Goal: Use online tool/utility: Use online tool/utility

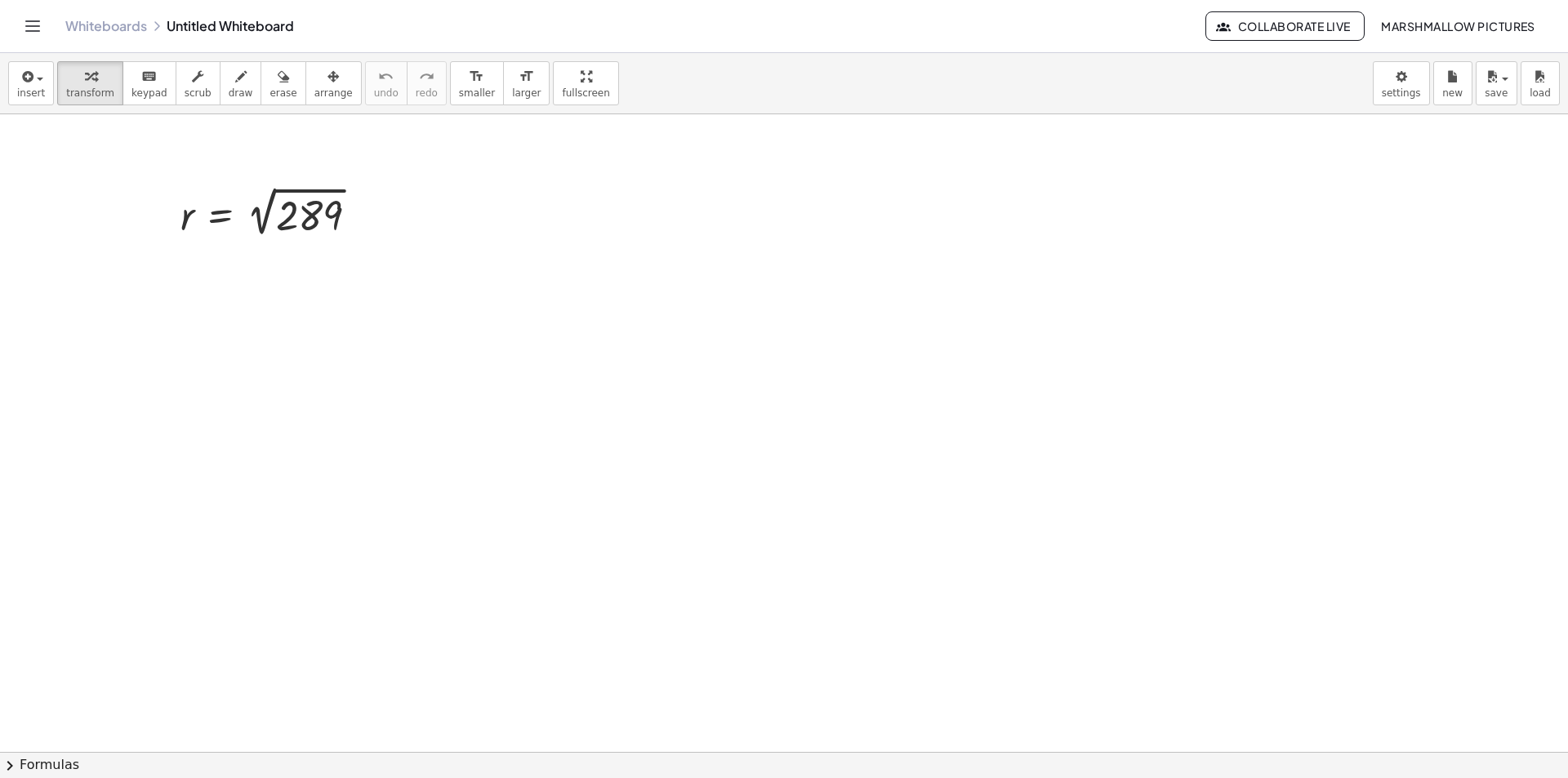
drag, startPoint x: 331, startPoint y: 377, endPoint x: 282, endPoint y: 354, distance: 54.1
drag, startPoint x: 369, startPoint y: 367, endPoint x: 229, endPoint y: 270, distance: 170.3
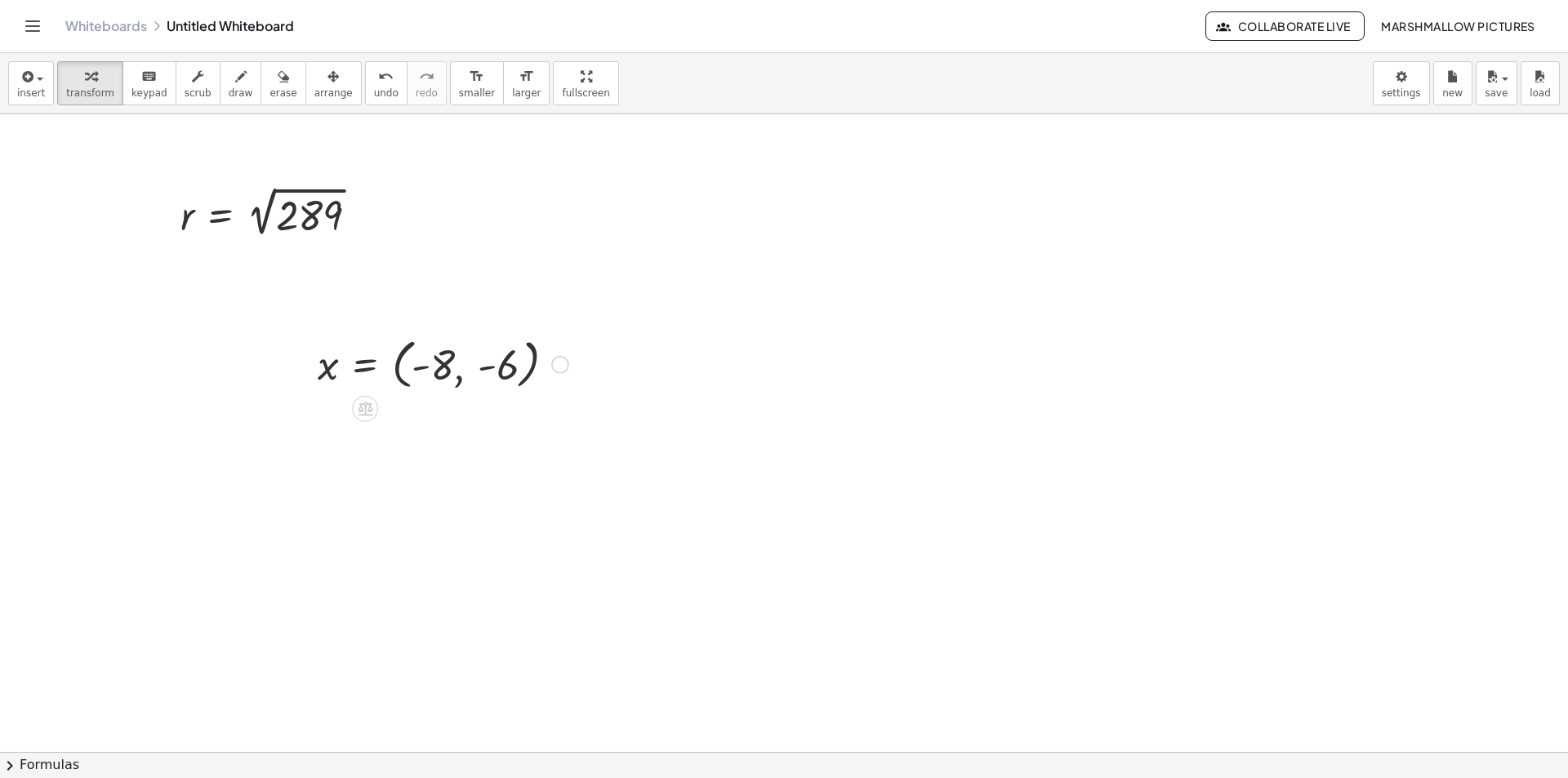
click at [568, 359] on div at bounding box center [443, 363] width 267 height 62
click at [562, 359] on div at bounding box center [560, 365] width 18 height 18
click at [562, 359] on div "Fix a mistake Transform line Copy line as LaTeX Copy derivation as LaTeX Expand…" at bounding box center [560, 365] width 18 height 18
click at [328, 86] on icon "button" at bounding box center [334, 76] width 12 height 19
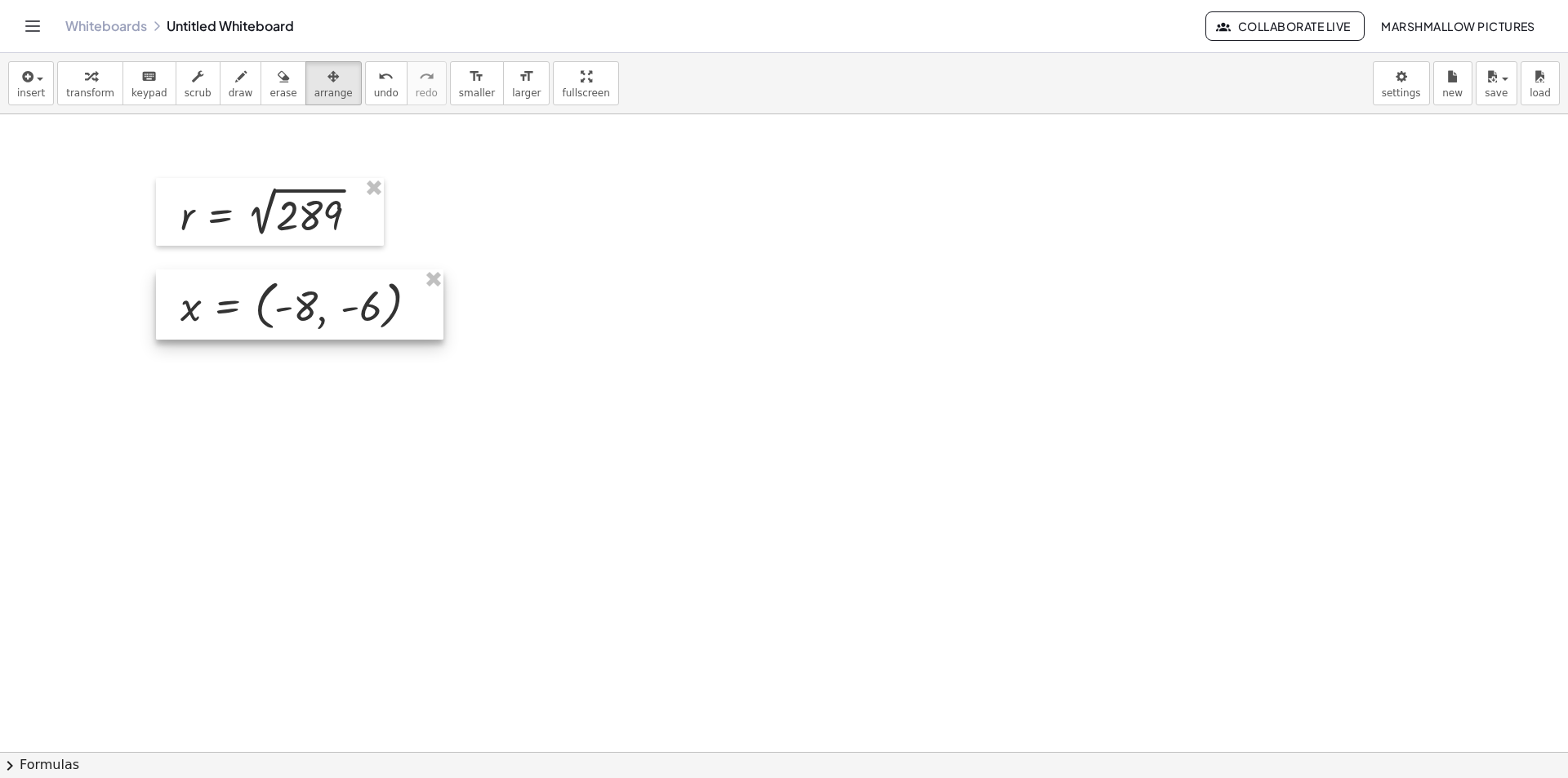
drag, startPoint x: 372, startPoint y: 367, endPoint x: 235, endPoint y: 309, distance: 148.8
click at [235, 309] on div at bounding box center [300, 304] width 288 height 70
click at [85, 81] on icon "button" at bounding box center [91, 76] width 12 height 19
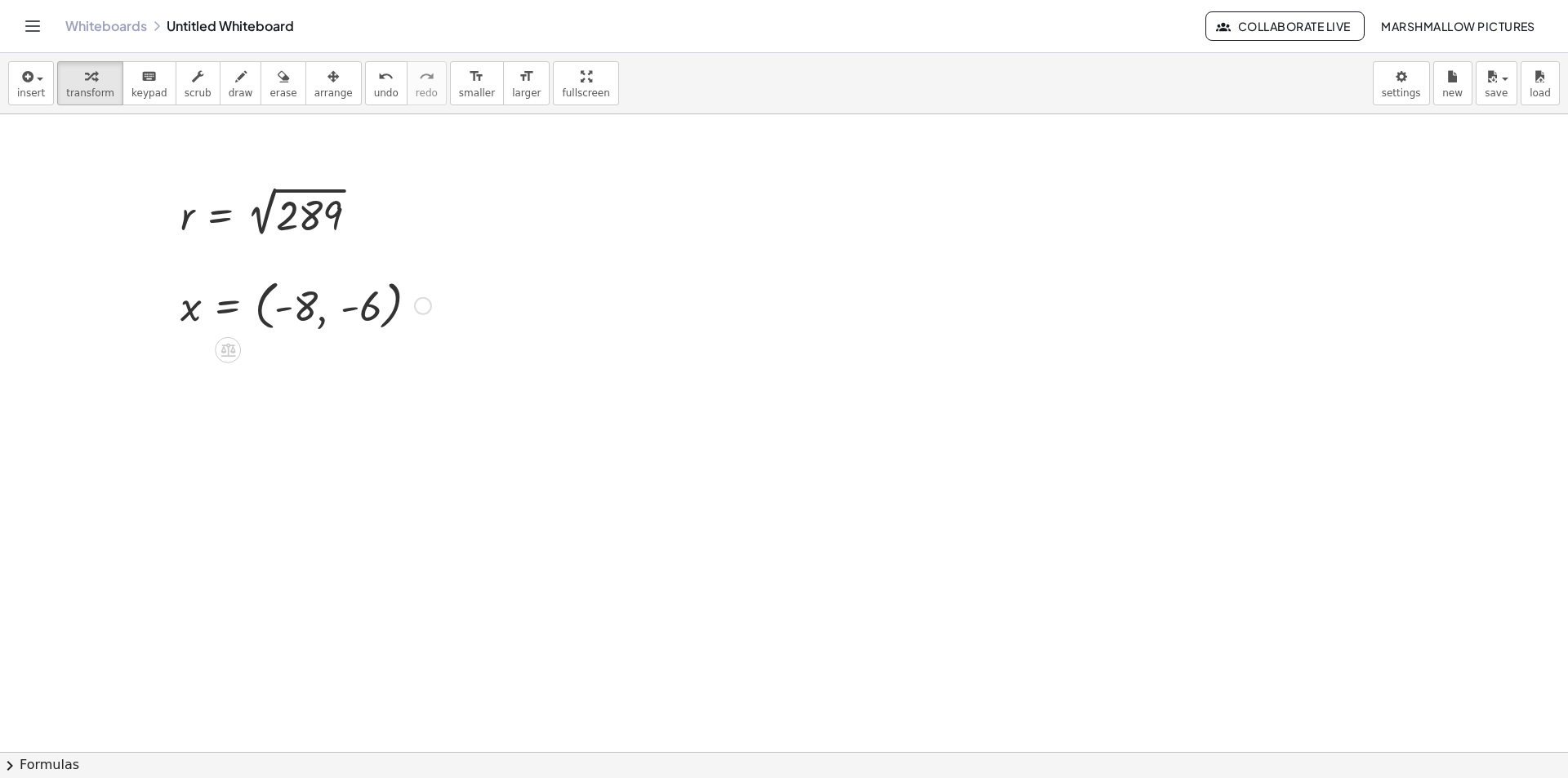
drag, startPoint x: 417, startPoint y: 306, endPoint x: 427, endPoint y: 301, distance: 11.2
click at [417, 306] on div "Fix a mistake Transform line Copy line as LaTeX Copy derivation as LaTeX Expand…" at bounding box center [422, 306] width 18 height 18
click at [507, 259] on span "Fix a mistake" at bounding box center [490, 256] width 67 height 13
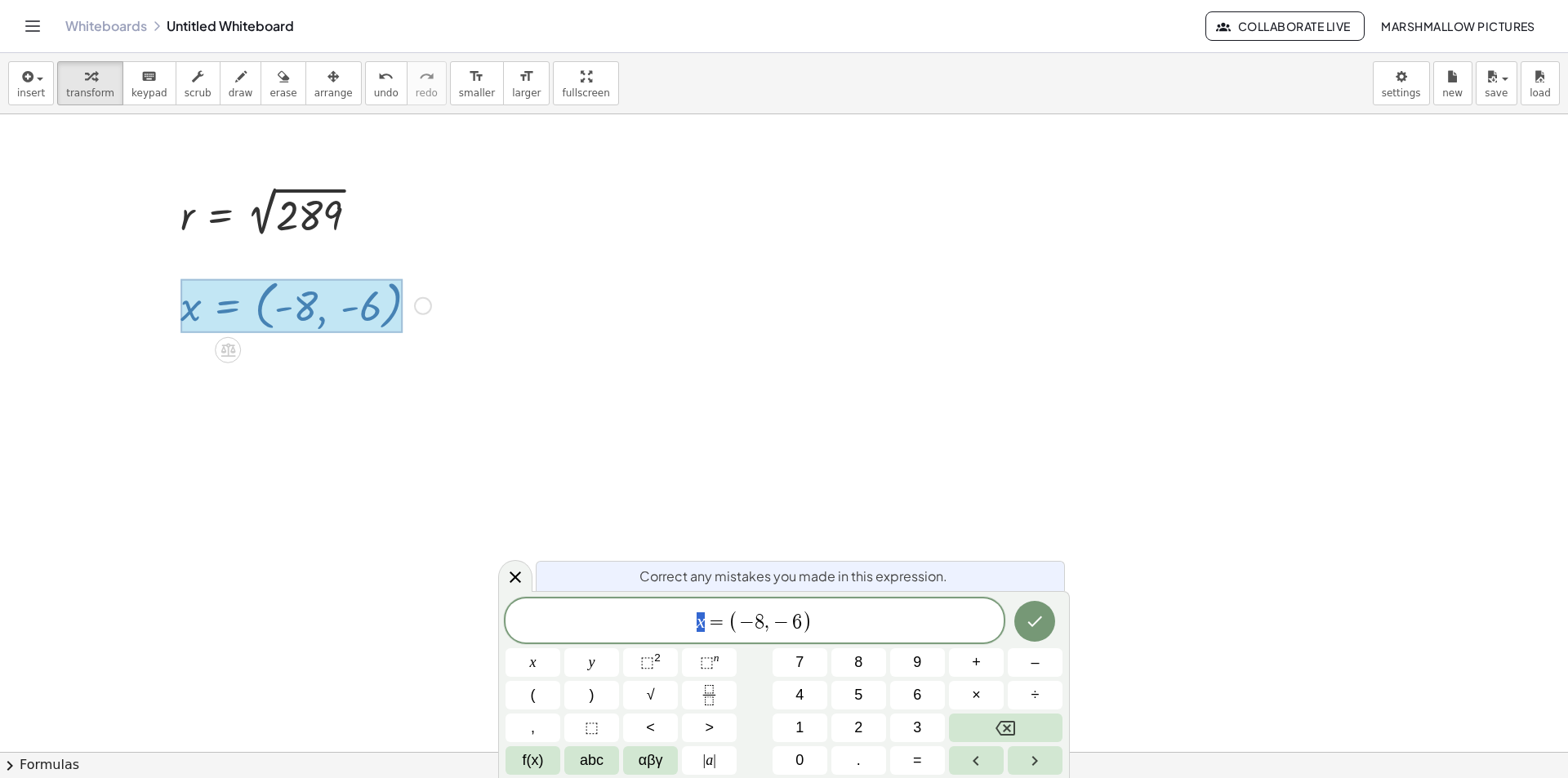
click at [691, 619] on span "x = ( − 8 , − 6 )" at bounding box center [754, 622] width 498 height 27
click at [1050, 623] on button "Done" at bounding box center [1035, 621] width 41 height 41
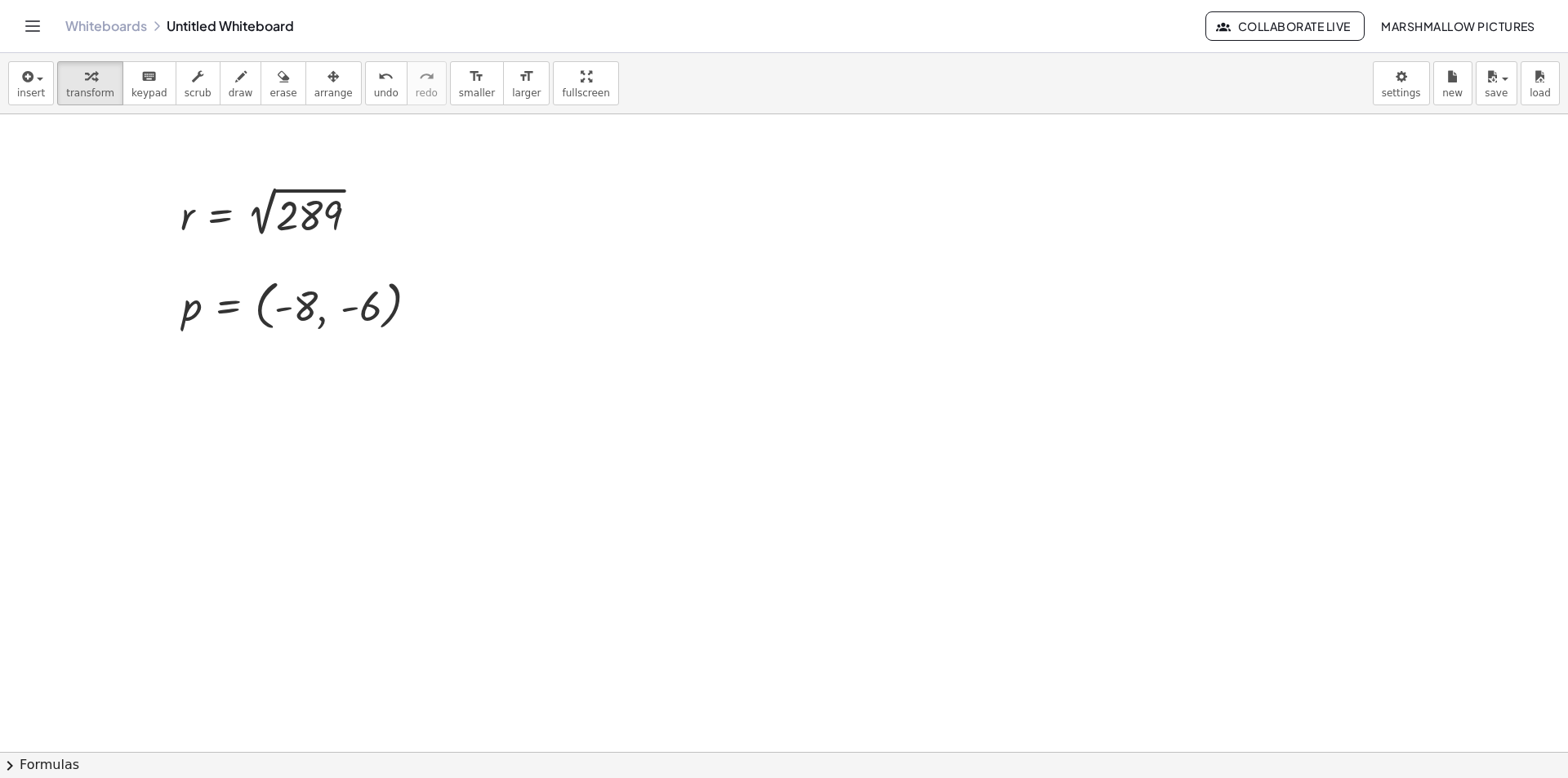
click at [314, 76] on div "button" at bounding box center [333, 75] width 38 height 19
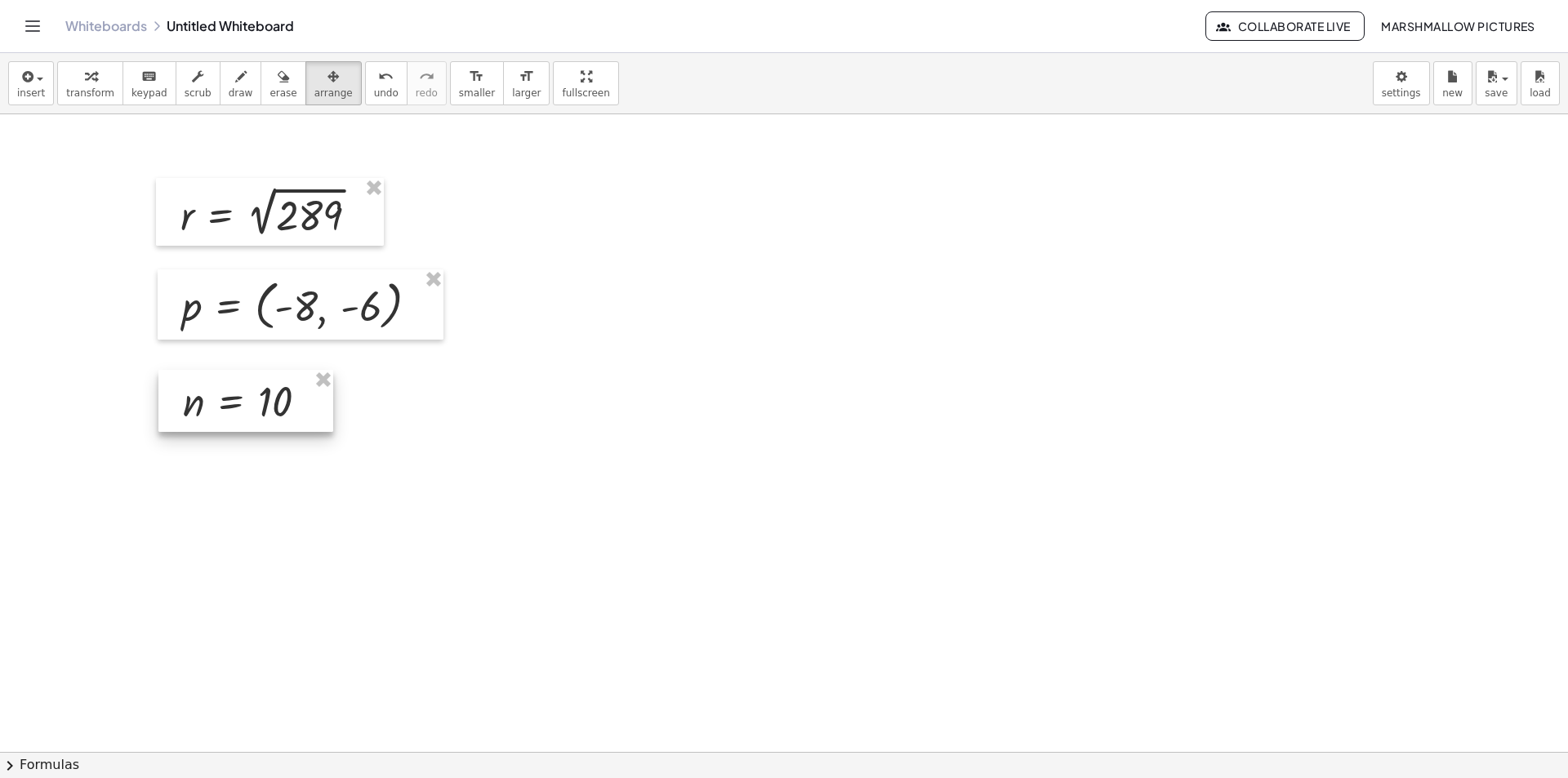
drag, startPoint x: 283, startPoint y: 406, endPoint x: 262, endPoint y: 387, distance: 28.3
click at [262, 387] on div at bounding box center [246, 400] width 174 height 62
click at [93, 76] on div "button" at bounding box center [90, 75] width 48 height 19
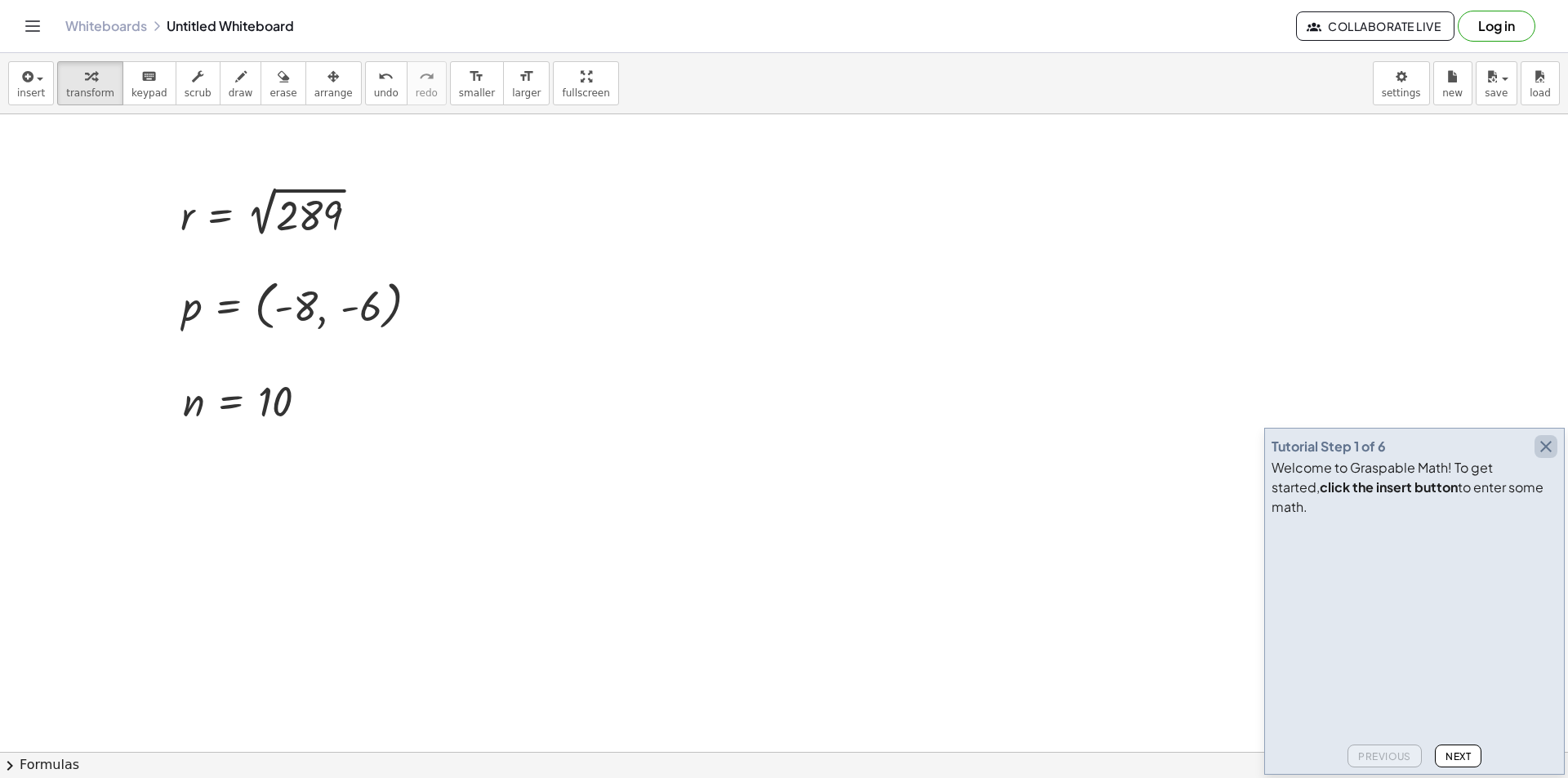
click at [1550, 456] on icon "button" at bounding box center [1546, 446] width 19 height 19
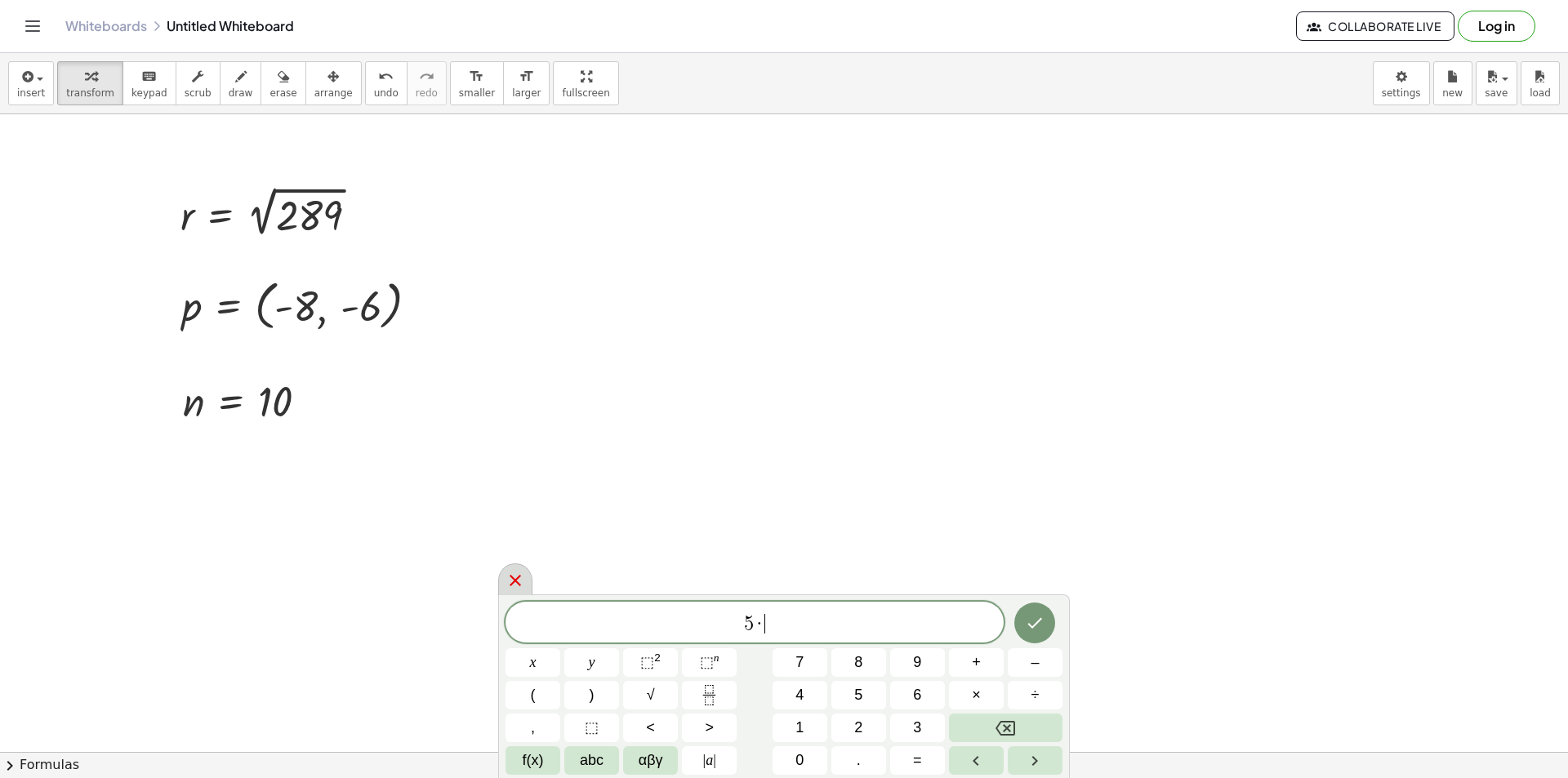
click at [510, 578] on icon at bounding box center [515, 580] width 19 height 19
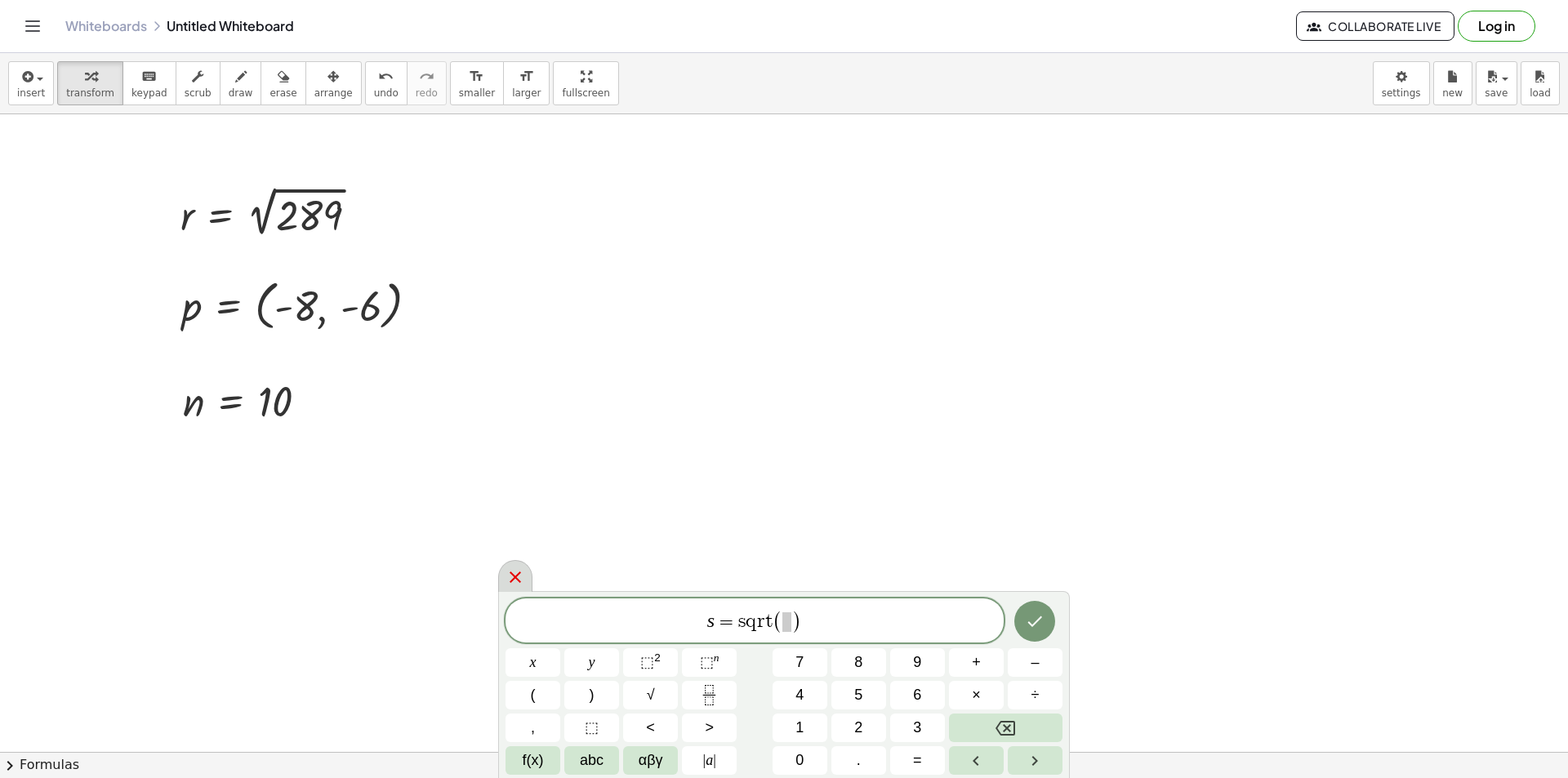
click at [515, 575] on icon at bounding box center [515, 577] width 19 height 19
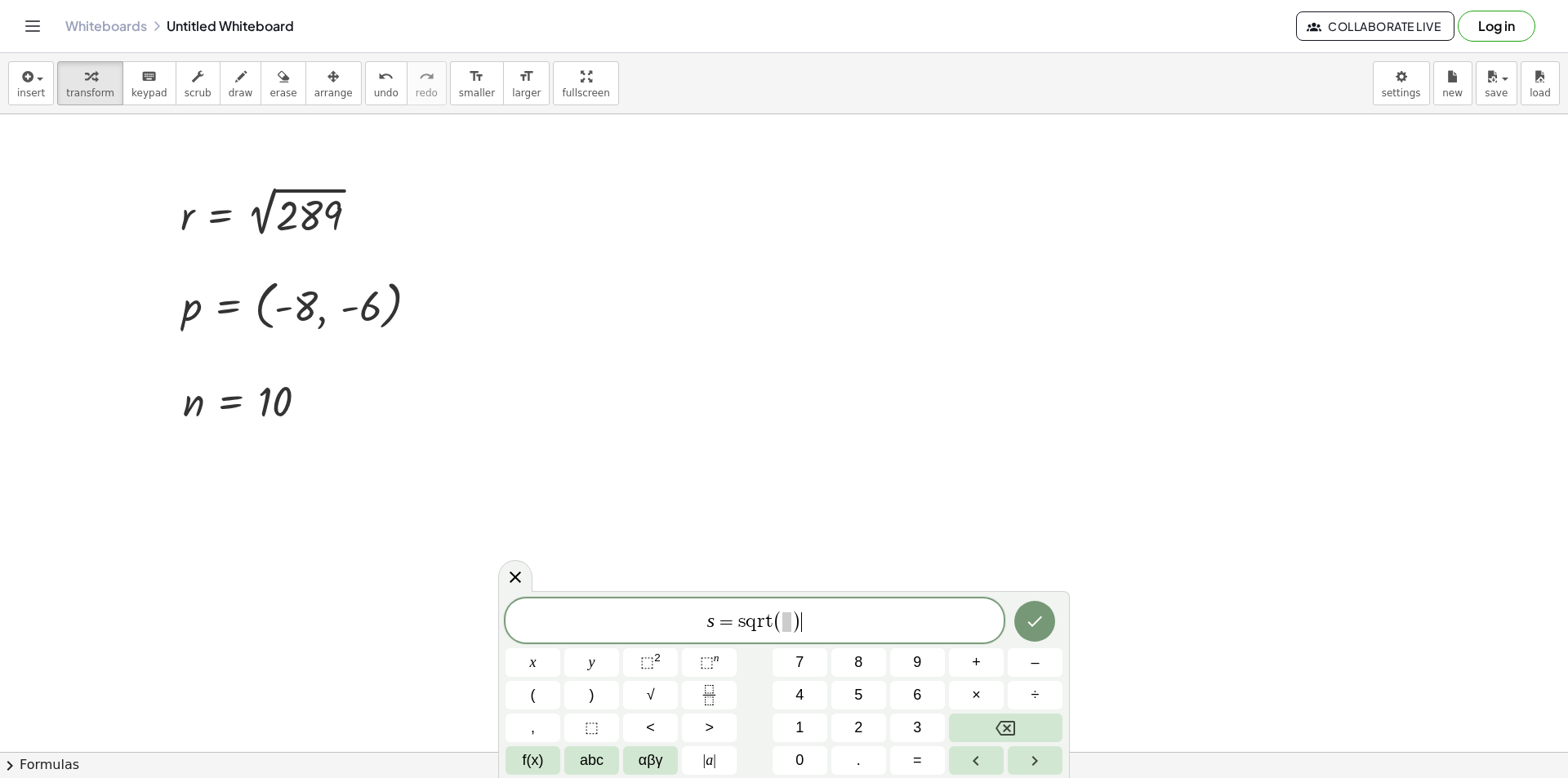
click at [785, 621] on span at bounding box center [787, 622] width 9 height 19
click at [886, 626] on span "s = s q r t ( 2 8 9 ) ​" at bounding box center [754, 622] width 498 height 27
click at [518, 579] on icon at bounding box center [515, 577] width 19 height 19
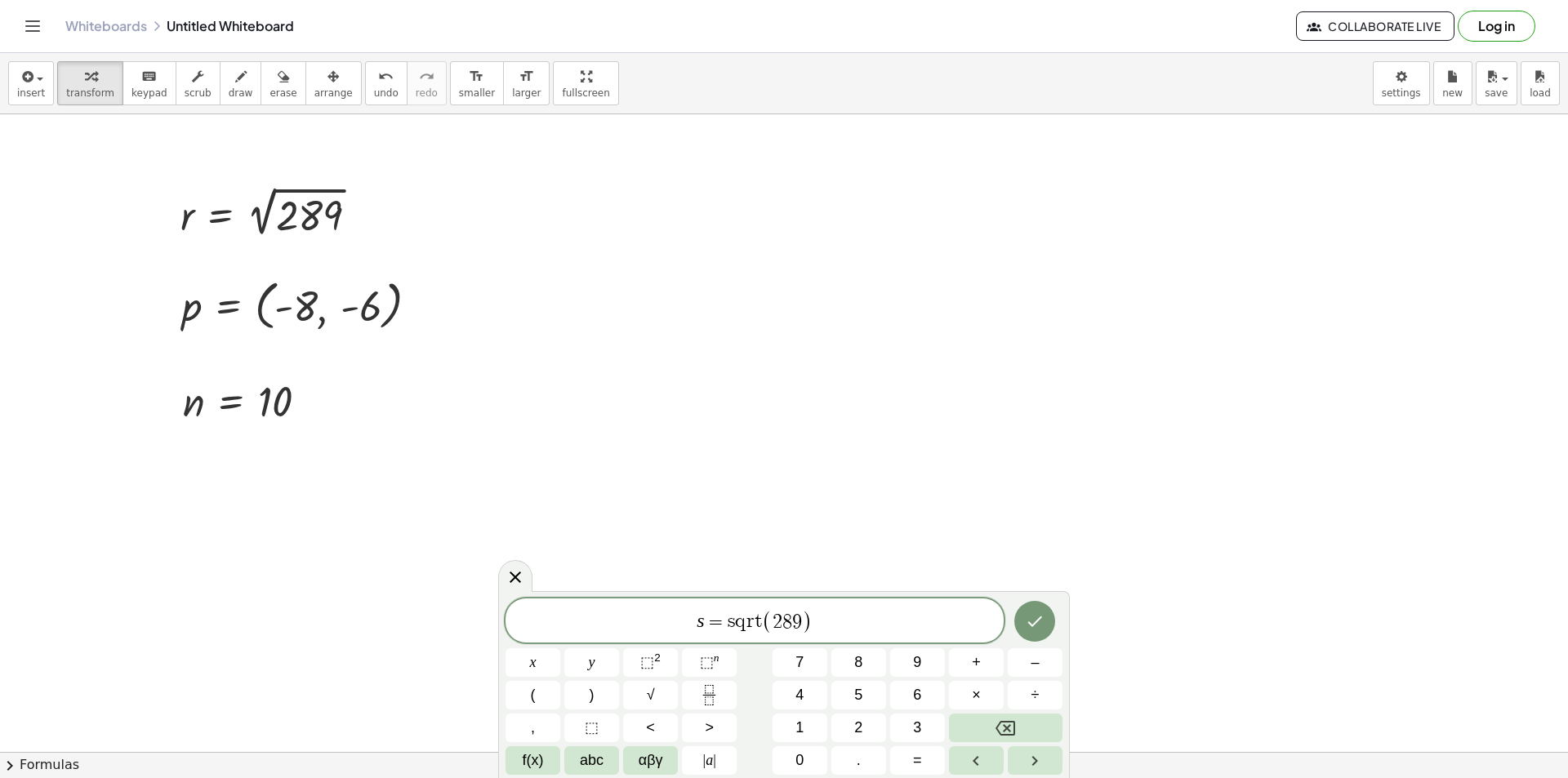
drag, startPoint x: 512, startPoint y: 574, endPoint x: 493, endPoint y: 388, distance: 187.0
click at [512, 573] on icon at bounding box center [516, 577] width 12 height 12
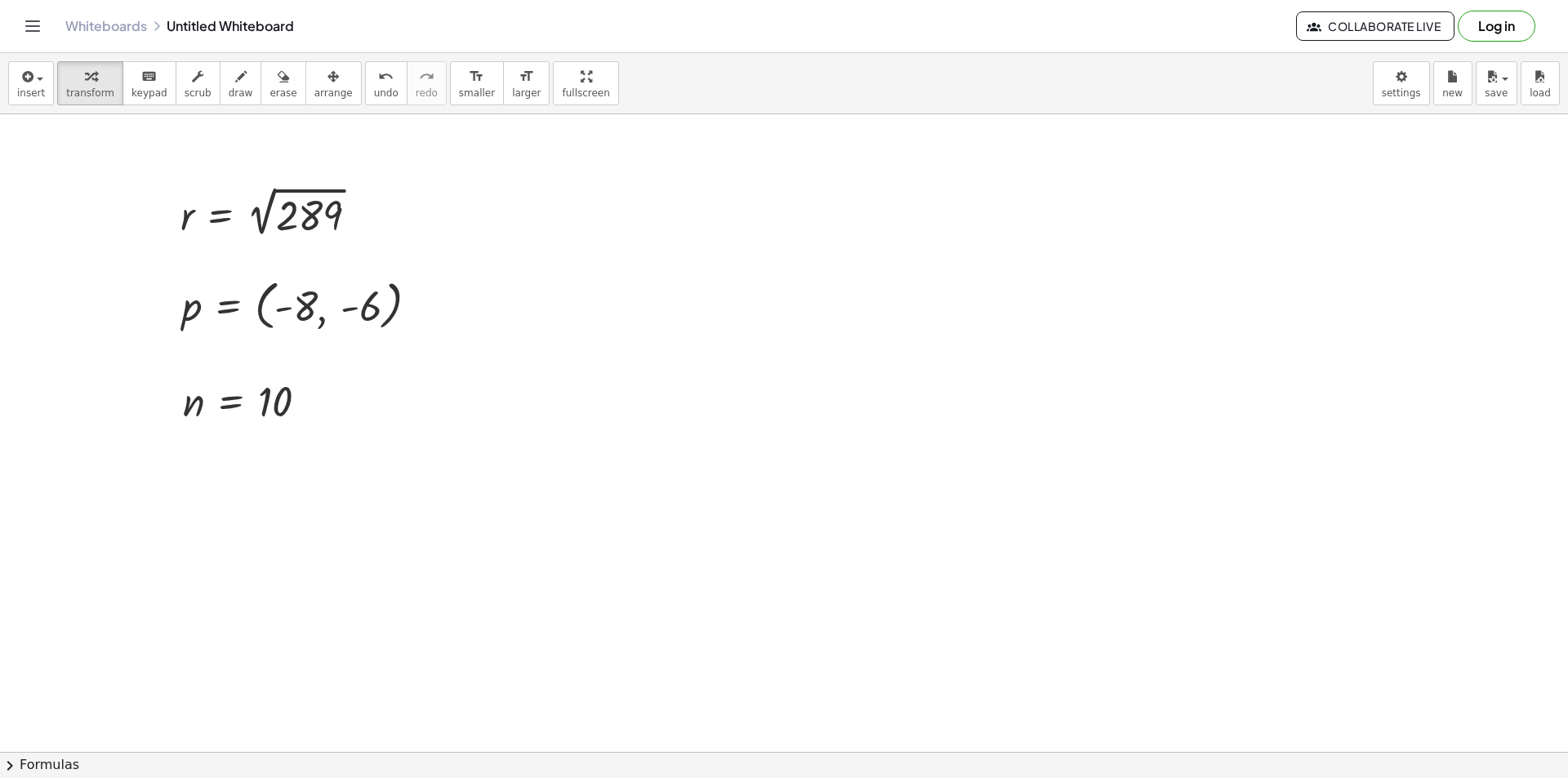
click at [810, 239] on div at bounding box center [743, 232] width 417 height 65
click at [794, 239] on div at bounding box center [717, 232] width 364 height 62
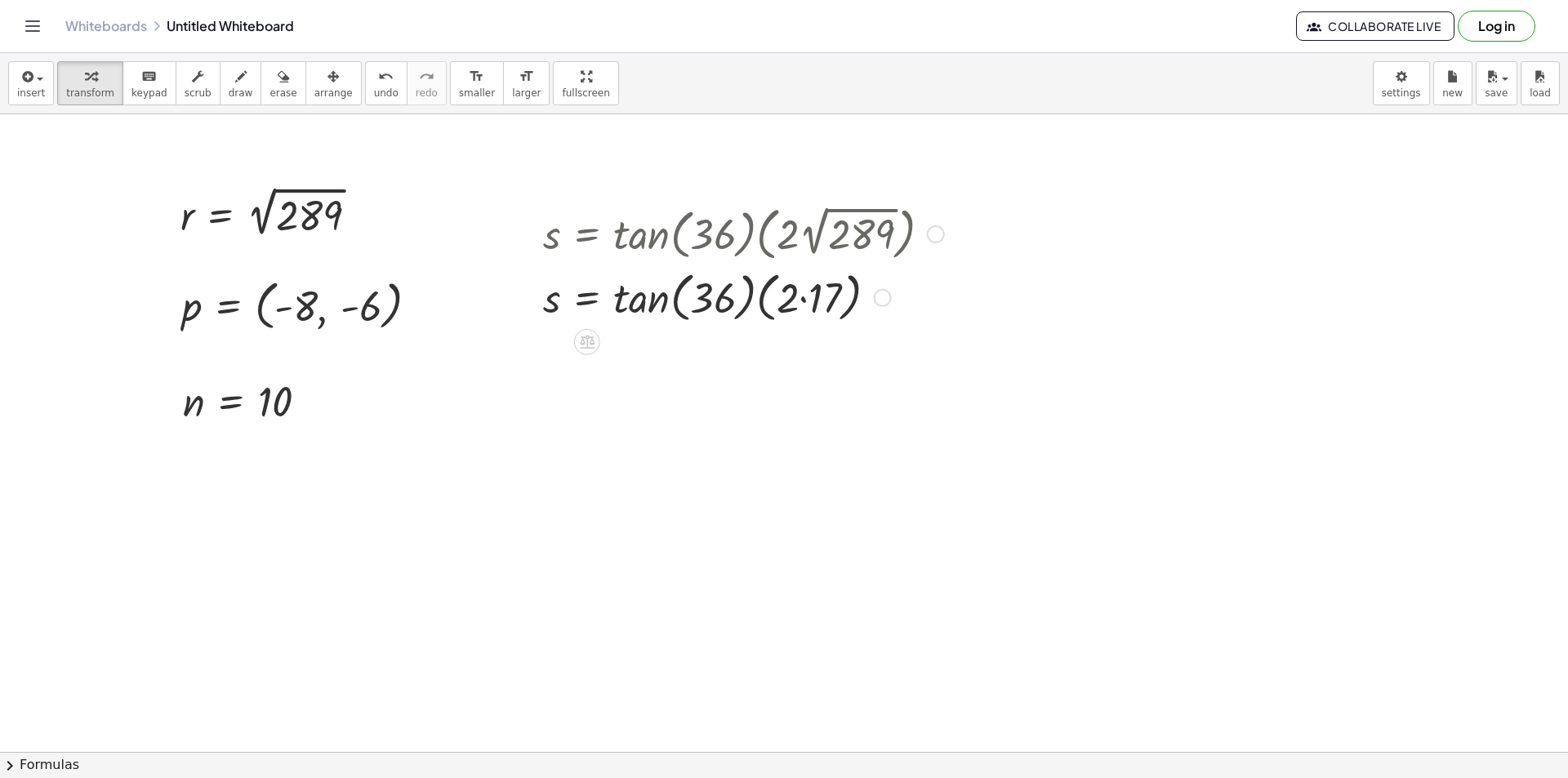
click at [801, 289] on div at bounding box center [743, 296] width 417 height 62
click at [746, 292] on div at bounding box center [743, 296] width 417 height 62
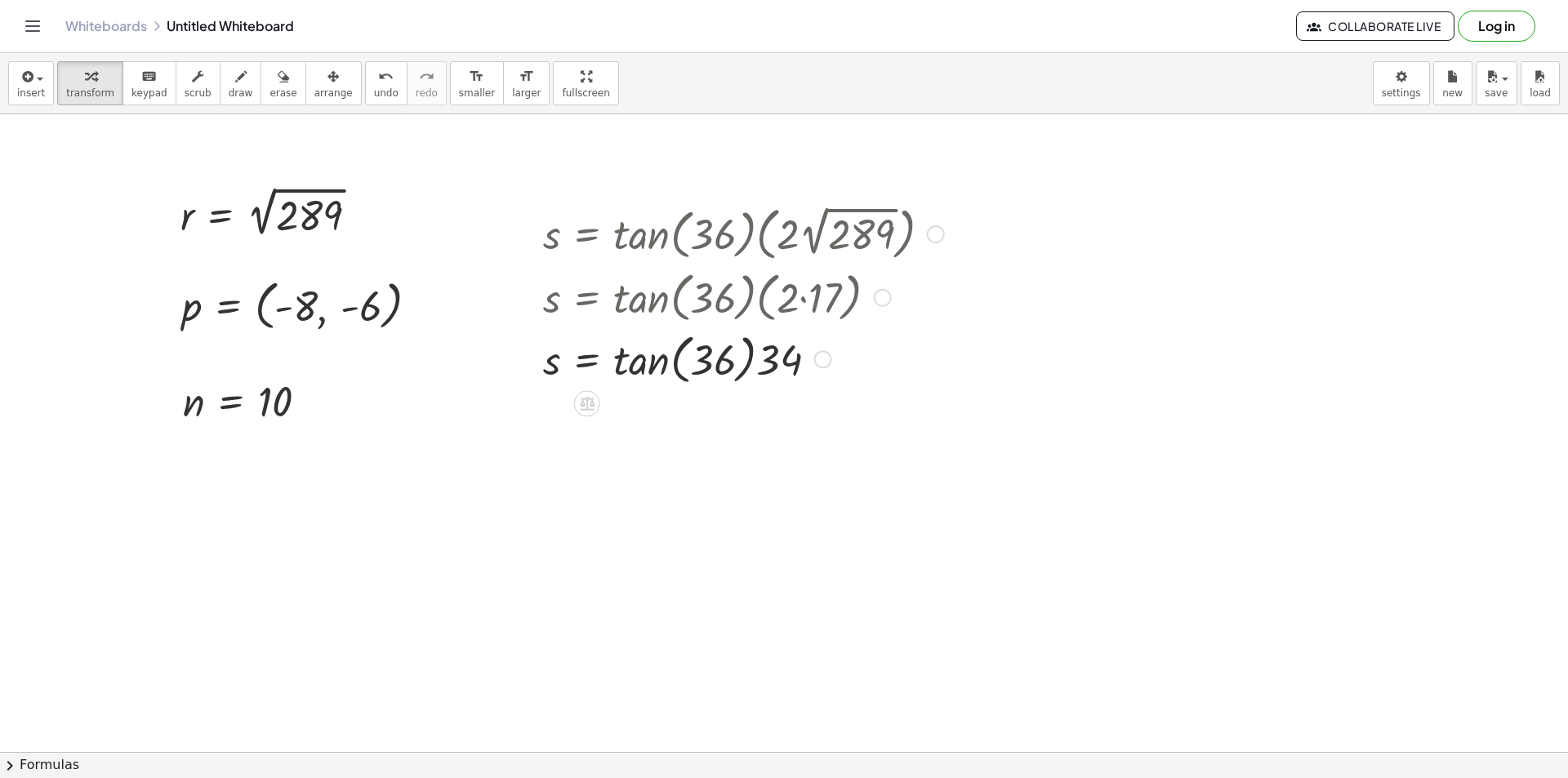
click at [640, 359] on div at bounding box center [743, 358] width 417 height 62
click at [723, 373] on div at bounding box center [743, 358] width 417 height 56
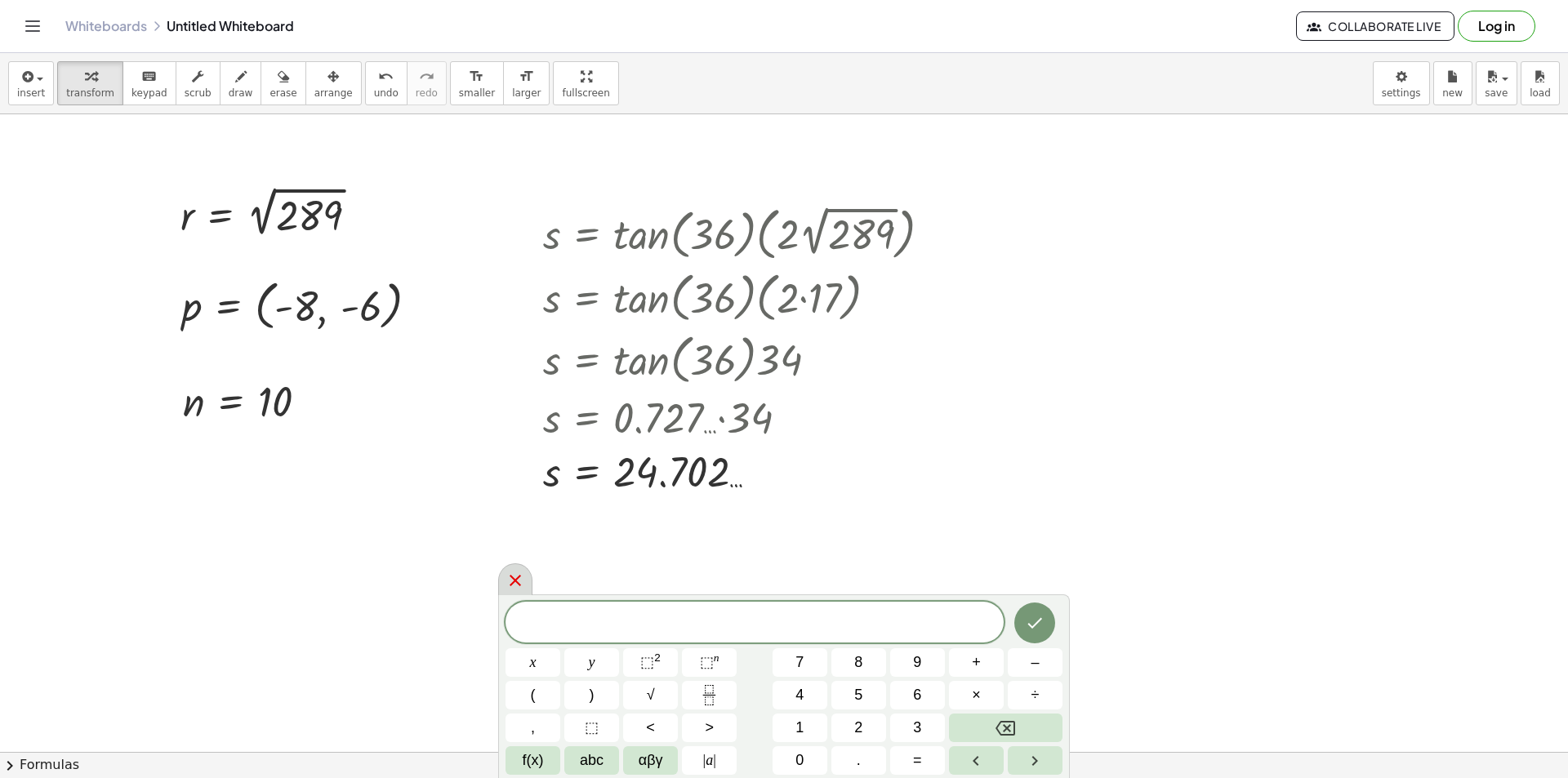
click at [514, 573] on icon at bounding box center [515, 580] width 19 height 19
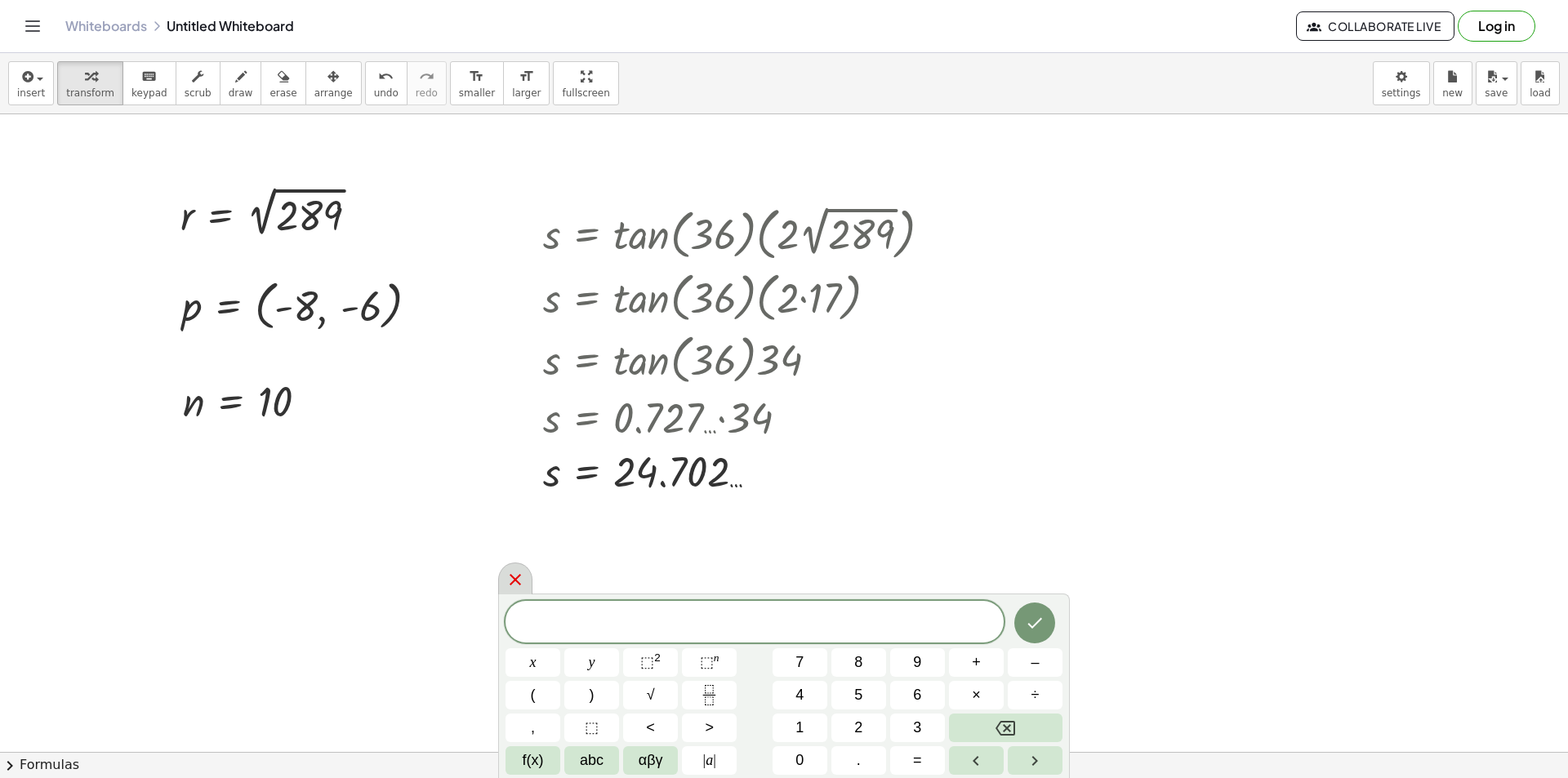
click at [522, 569] on div at bounding box center [515, 579] width 35 height 32
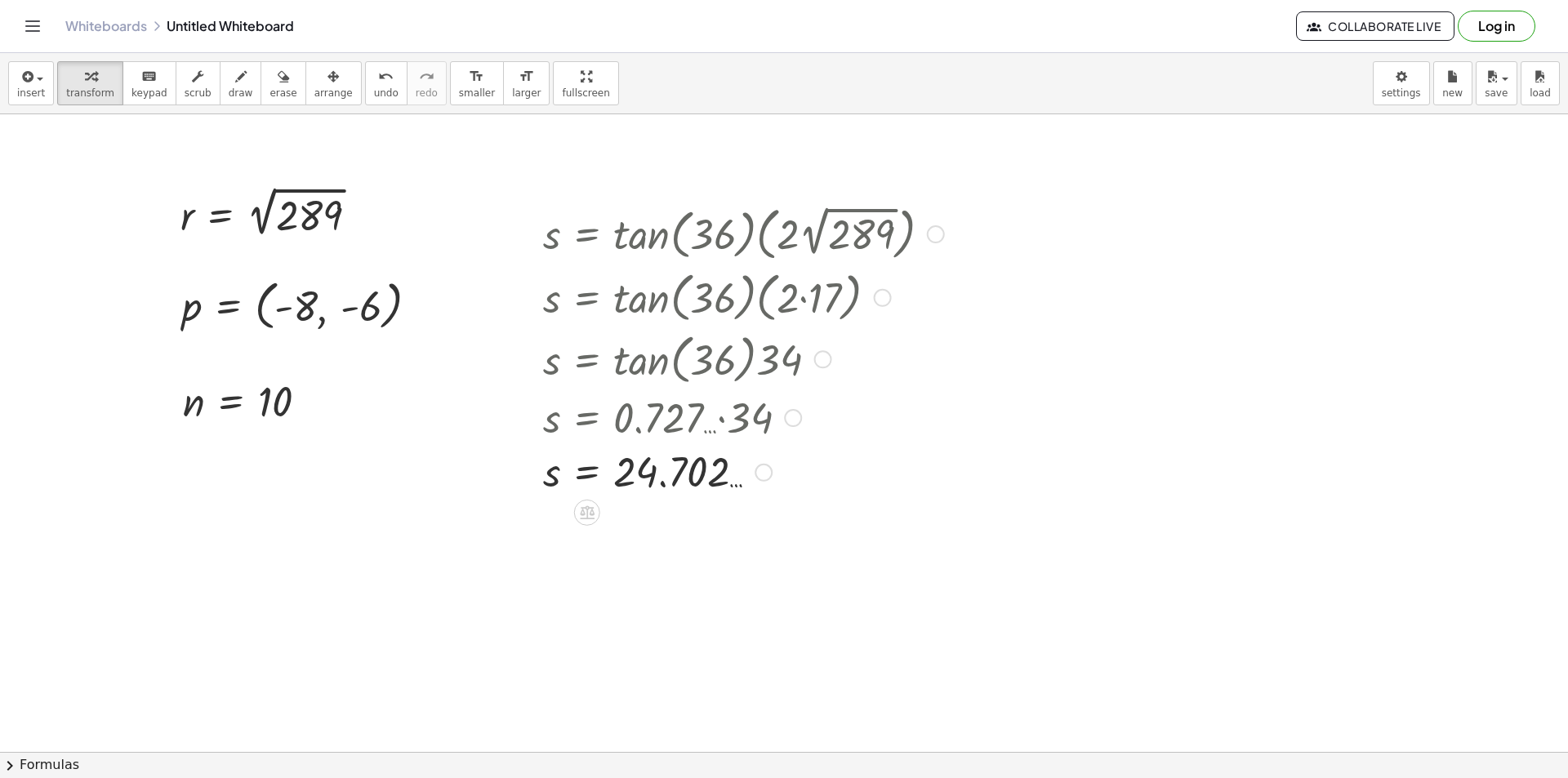
click at [759, 472] on div at bounding box center [763, 472] width 18 height 18
click at [810, 431] on span "Transform line" at bounding box center [835, 434] width 73 height 13
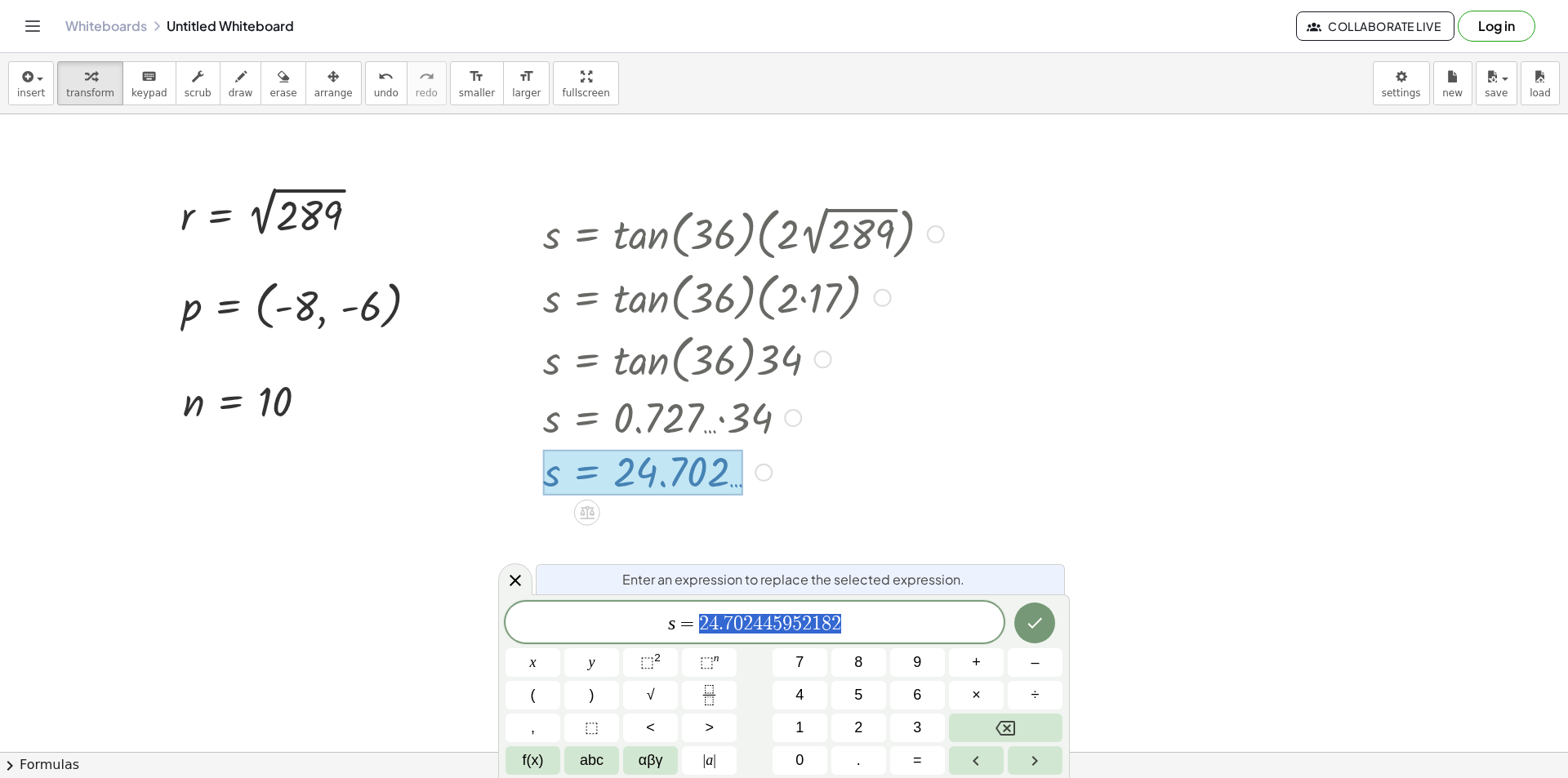
drag, startPoint x: 875, startPoint y: 615, endPoint x: 696, endPoint y: 609, distance: 179.1
click at [696, 609] on div "**********" at bounding box center [754, 622] width 498 height 41
click at [516, 578] on icon at bounding box center [515, 580] width 19 height 19
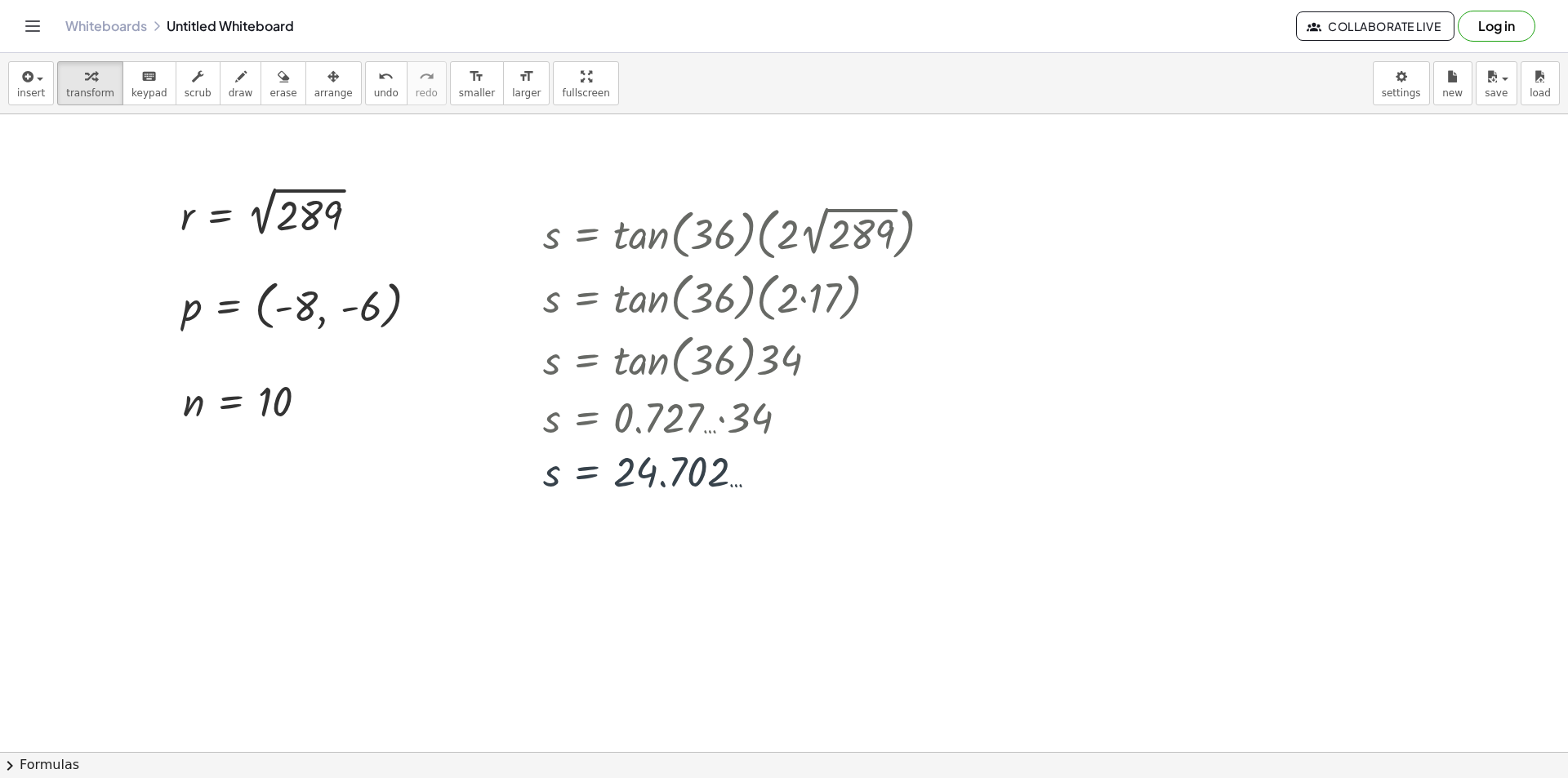
click at [1304, 267] on div at bounding box center [1300, 258] width 294 height 56
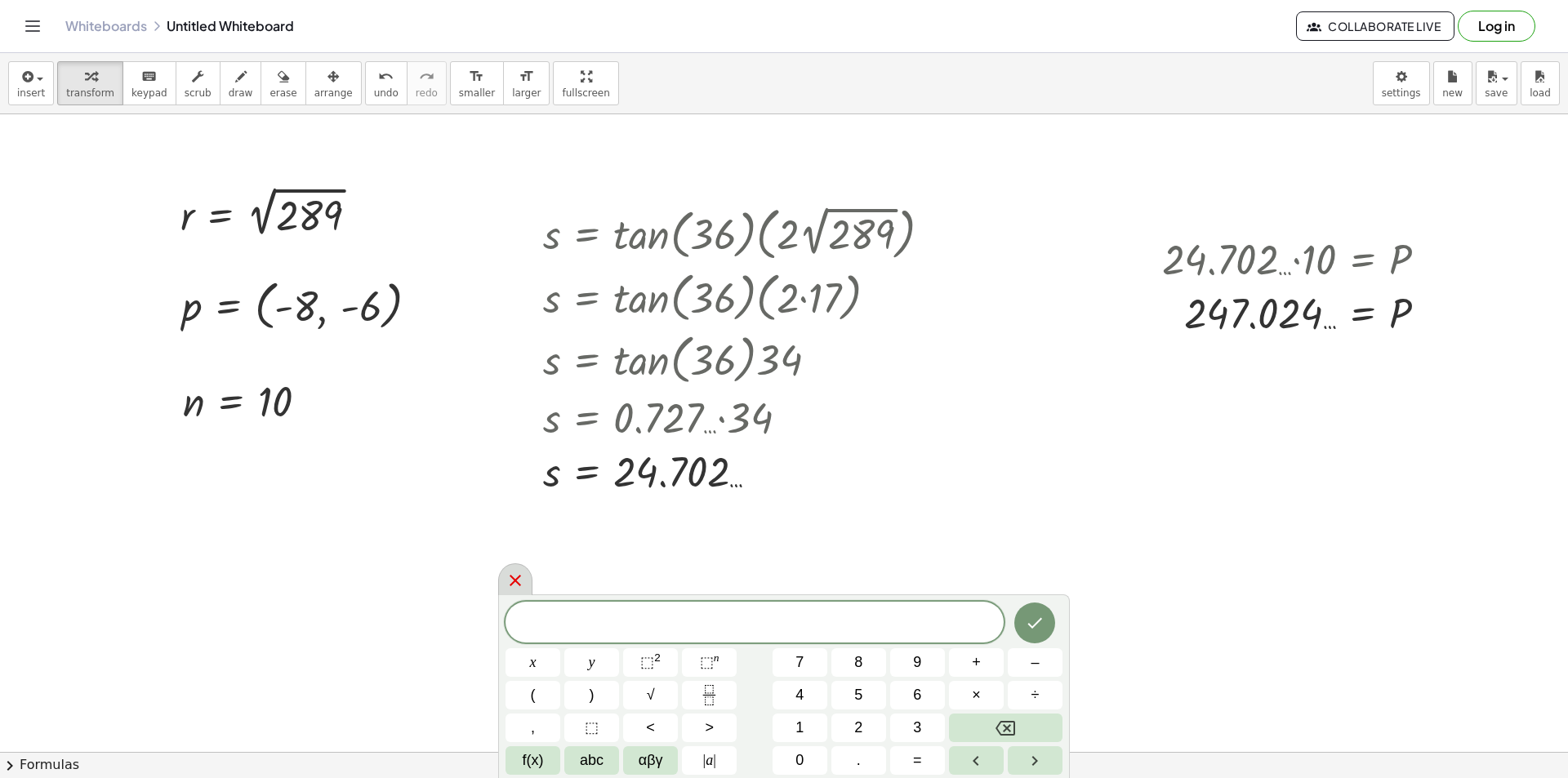
click at [509, 576] on icon at bounding box center [515, 580] width 19 height 19
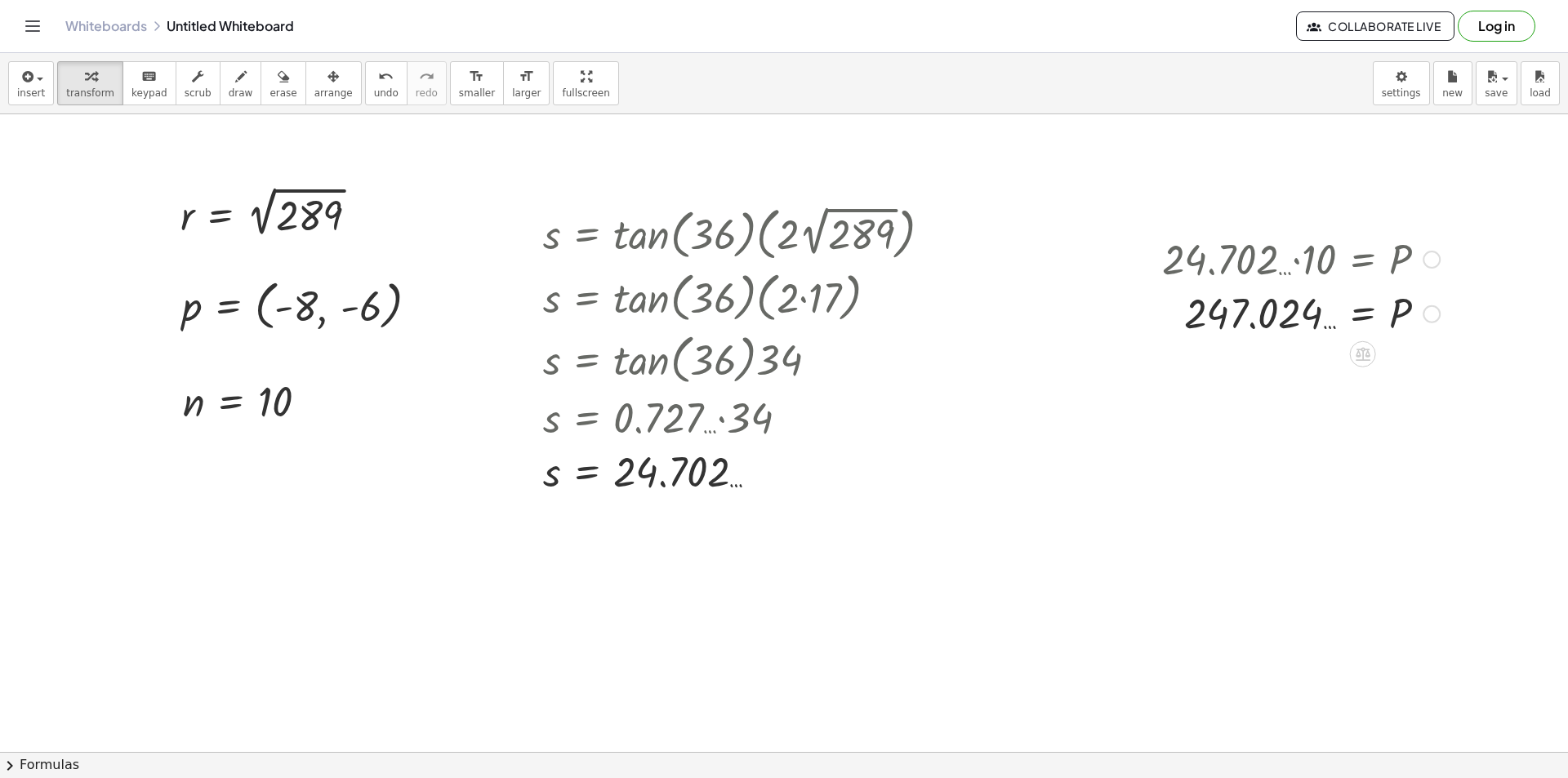
click at [1430, 311] on div at bounding box center [1432, 314] width 18 height 18
click at [1469, 272] on span "Transform line" at bounding box center [1503, 276] width 73 height 13
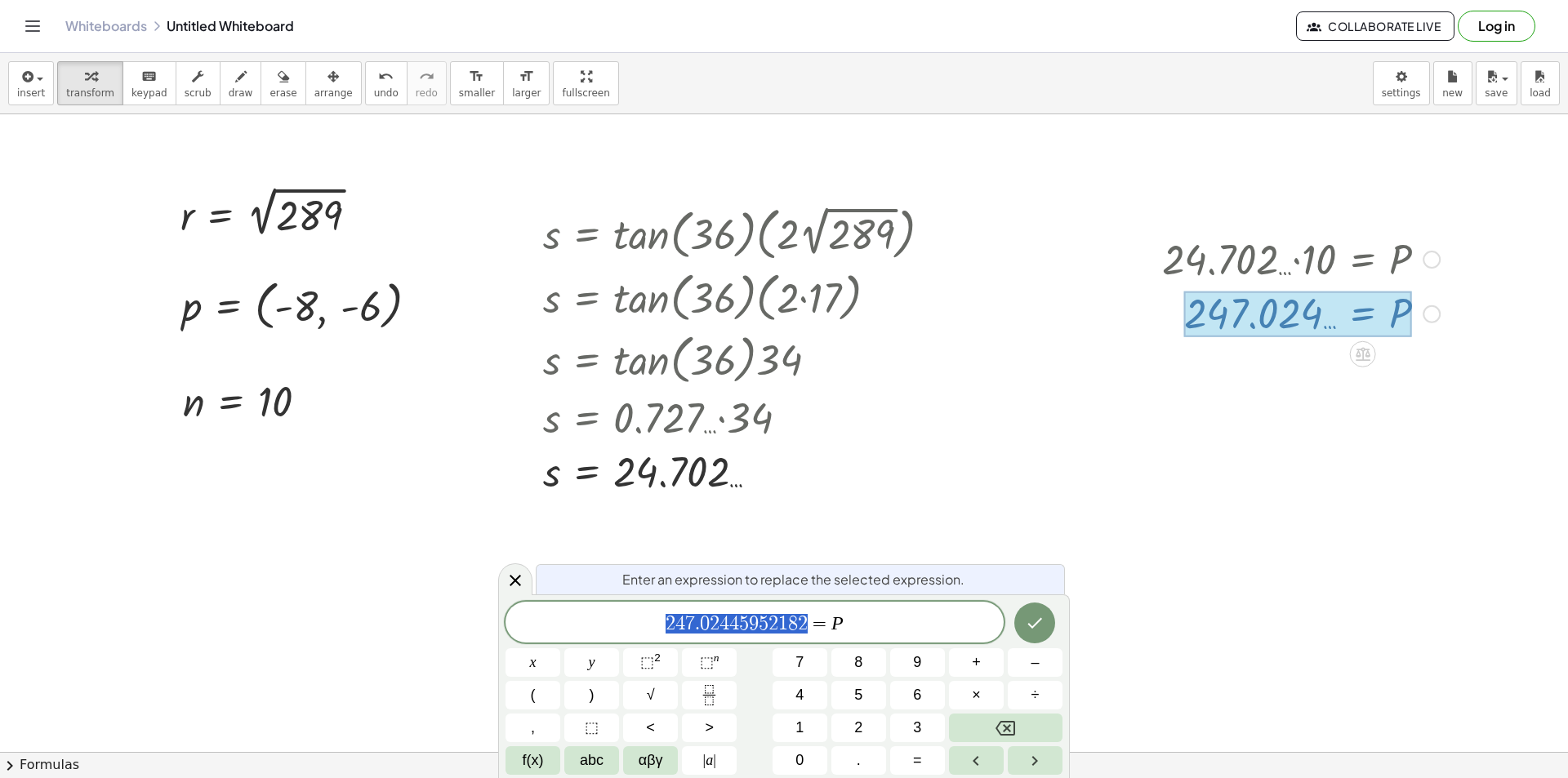
drag, startPoint x: 818, startPoint y: 615, endPoint x: 607, endPoint y: 601, distance: 211.5
click at [518, 577] on icon at bounding box center [516, 581] width 12 height 12
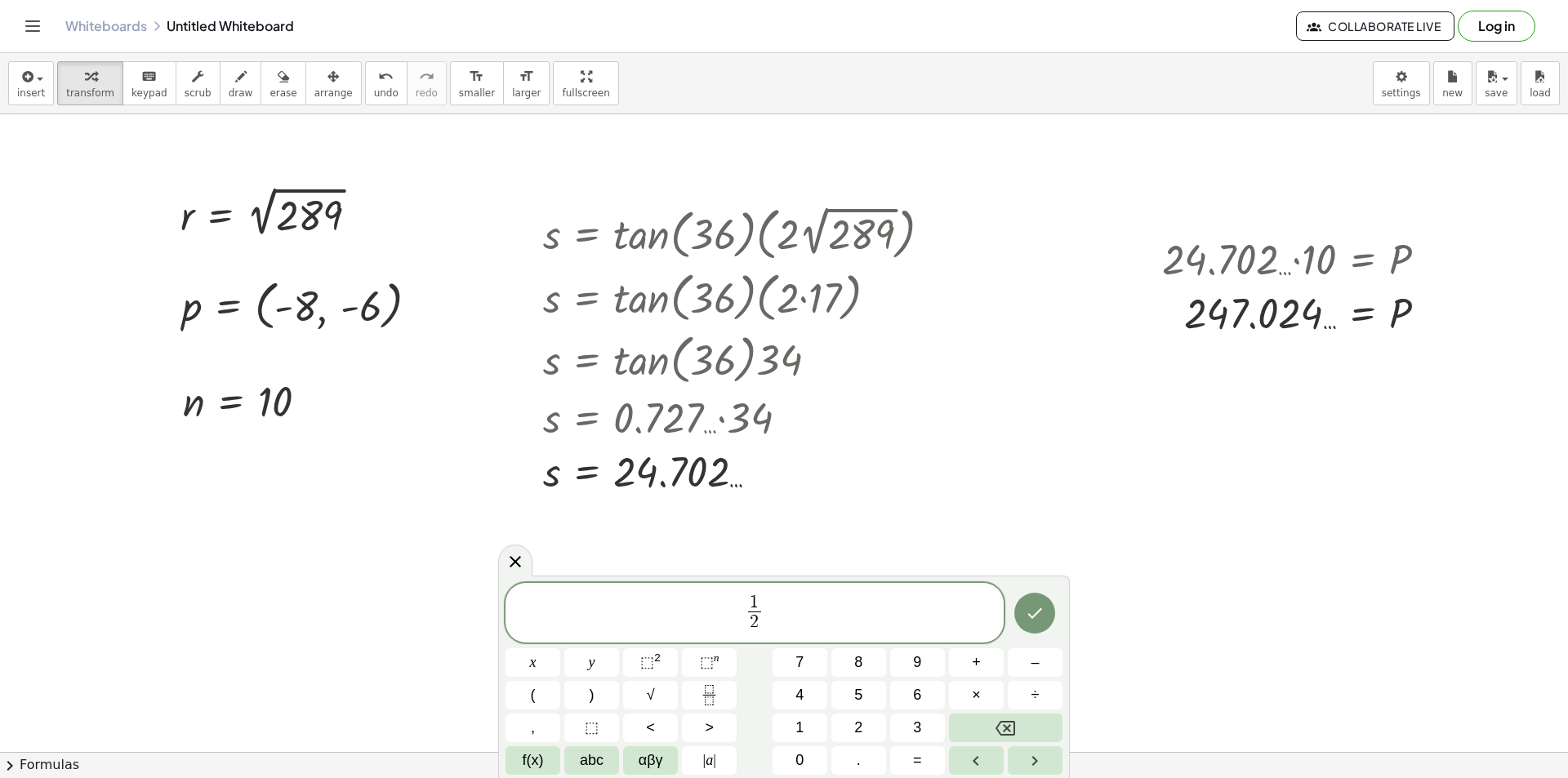
click at [792, 615] on span "1 2 ​ ​" at bounding box center [754, 614] width 498 height 43
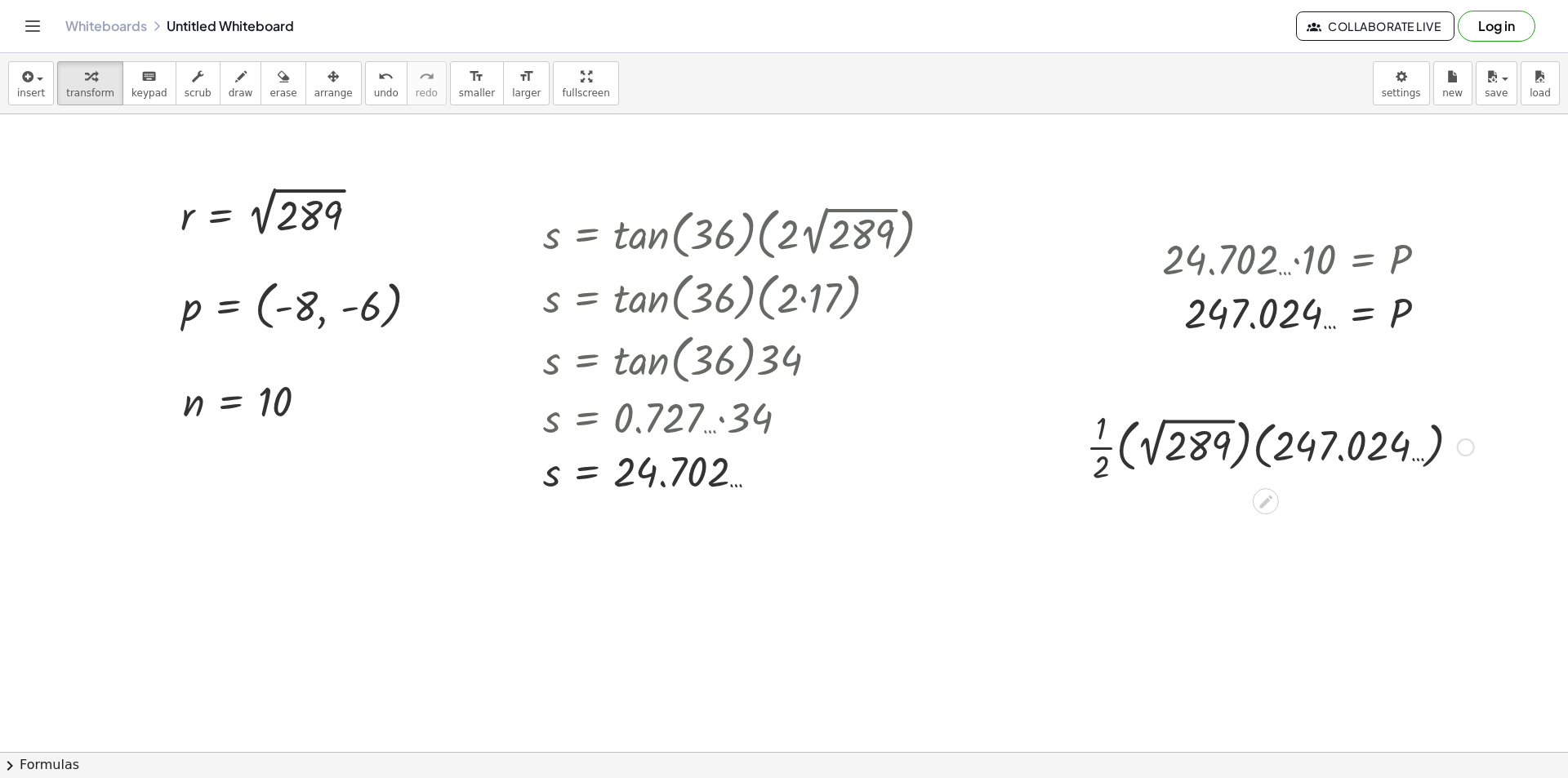
click at [1146, 442] on div at bounding box center [1280, 446] width 405 height 81
click at [1248, 443] on div at bounding box center [1279, 446] width 341 height 81
click at [1213, 451] on div at bounding box center [1280, 446] width 405 height 81
click at [1192, 450] on div at bounding box center [1280, 446] width 405 height 81
click at [1232, 450] on div at bounding box center [1280, 446] width 405 height 81
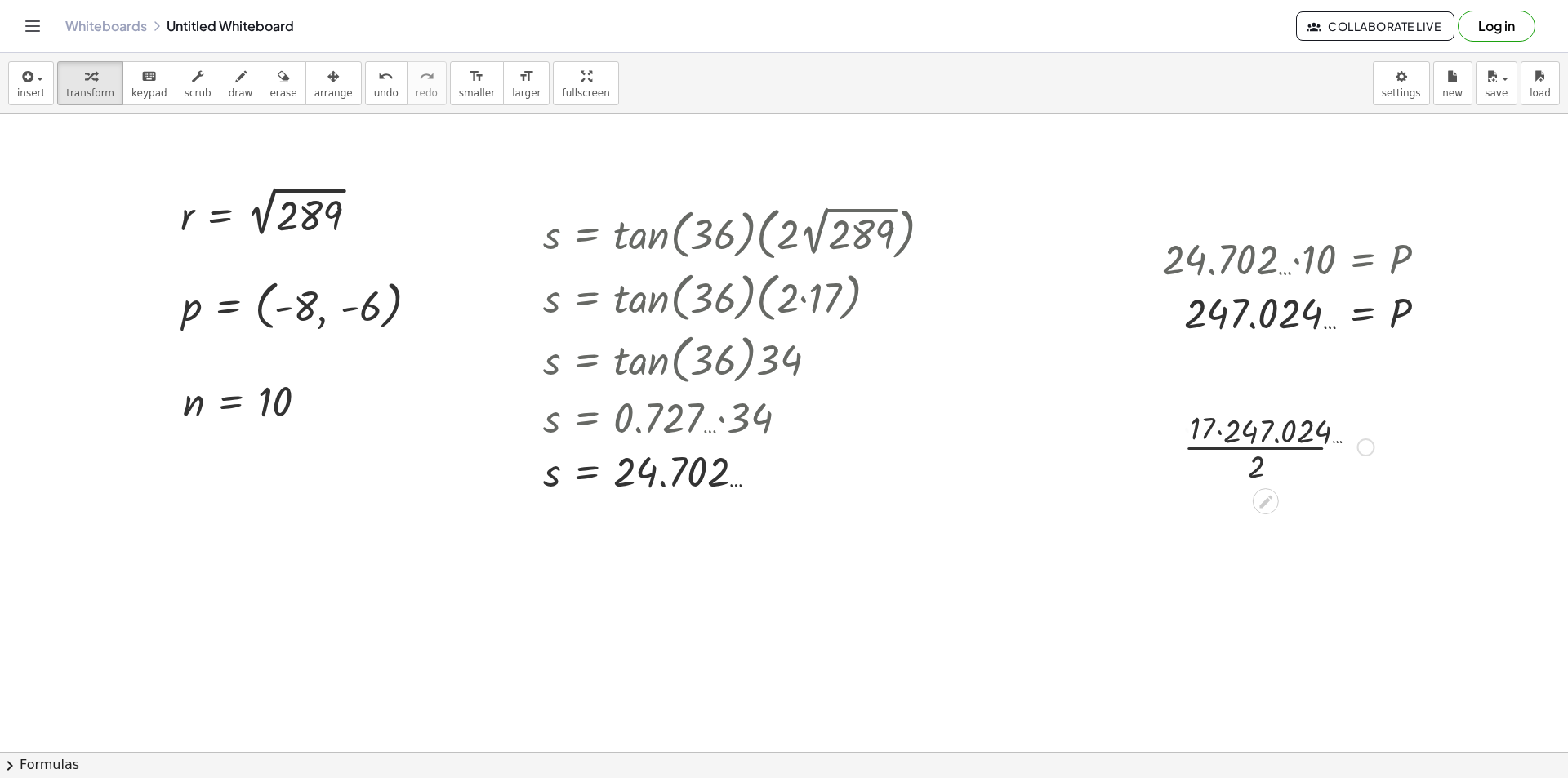
click at [1207, 448] on div at bounding box center [1280, 446] width 405 height 81
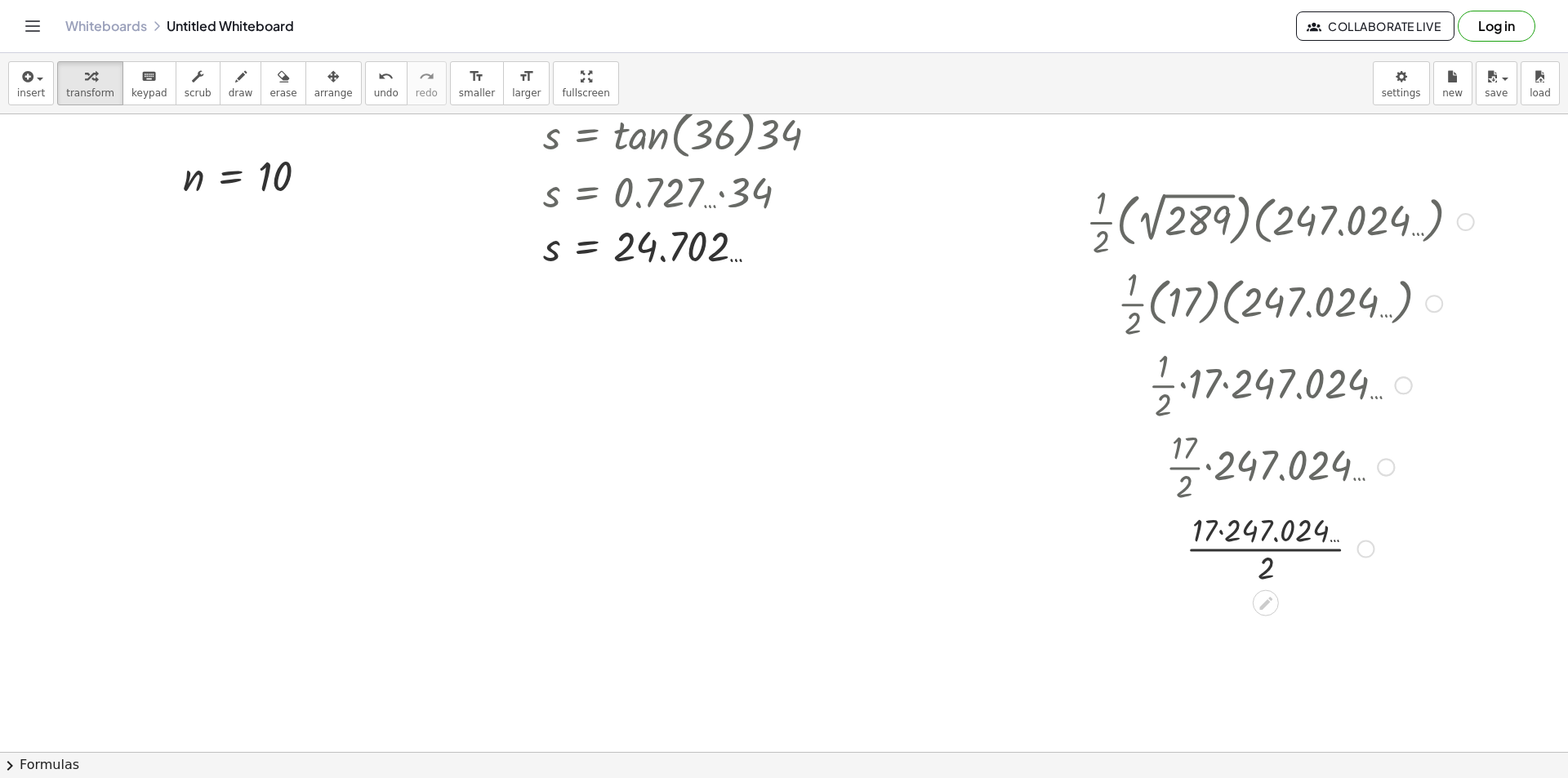
scroll to position [408, 0]
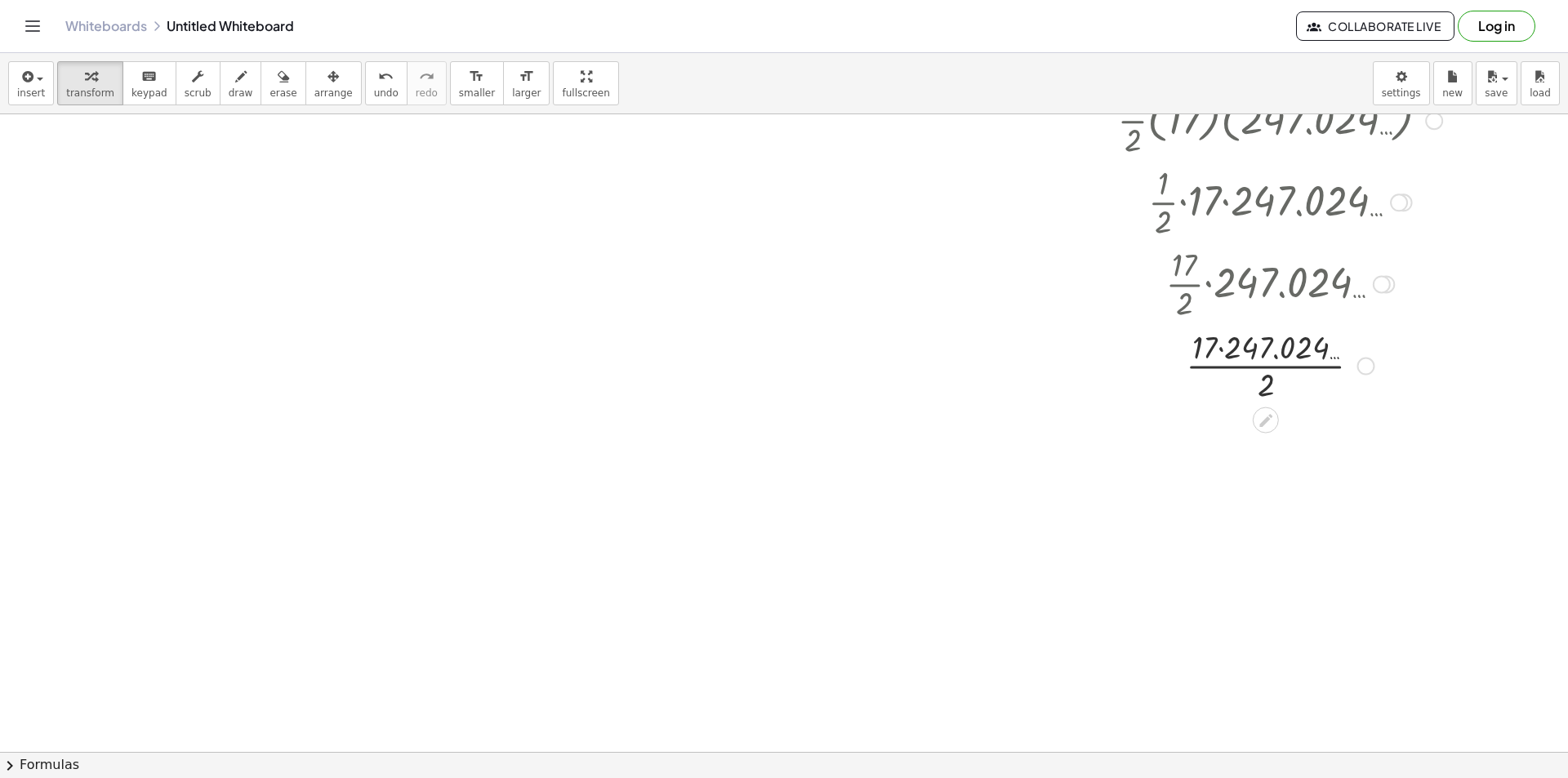
click at [1216, 345] on div at bounding box center [1280, 365] width 405 height 81
click at [1227, 350] on div at bounding box center [1280, 365] width 405 height 81
click at [1243, 373] on div at bounding box center [1280, 365] width 405 height 81
